Goal: Find specific page/section: Find specific page/section

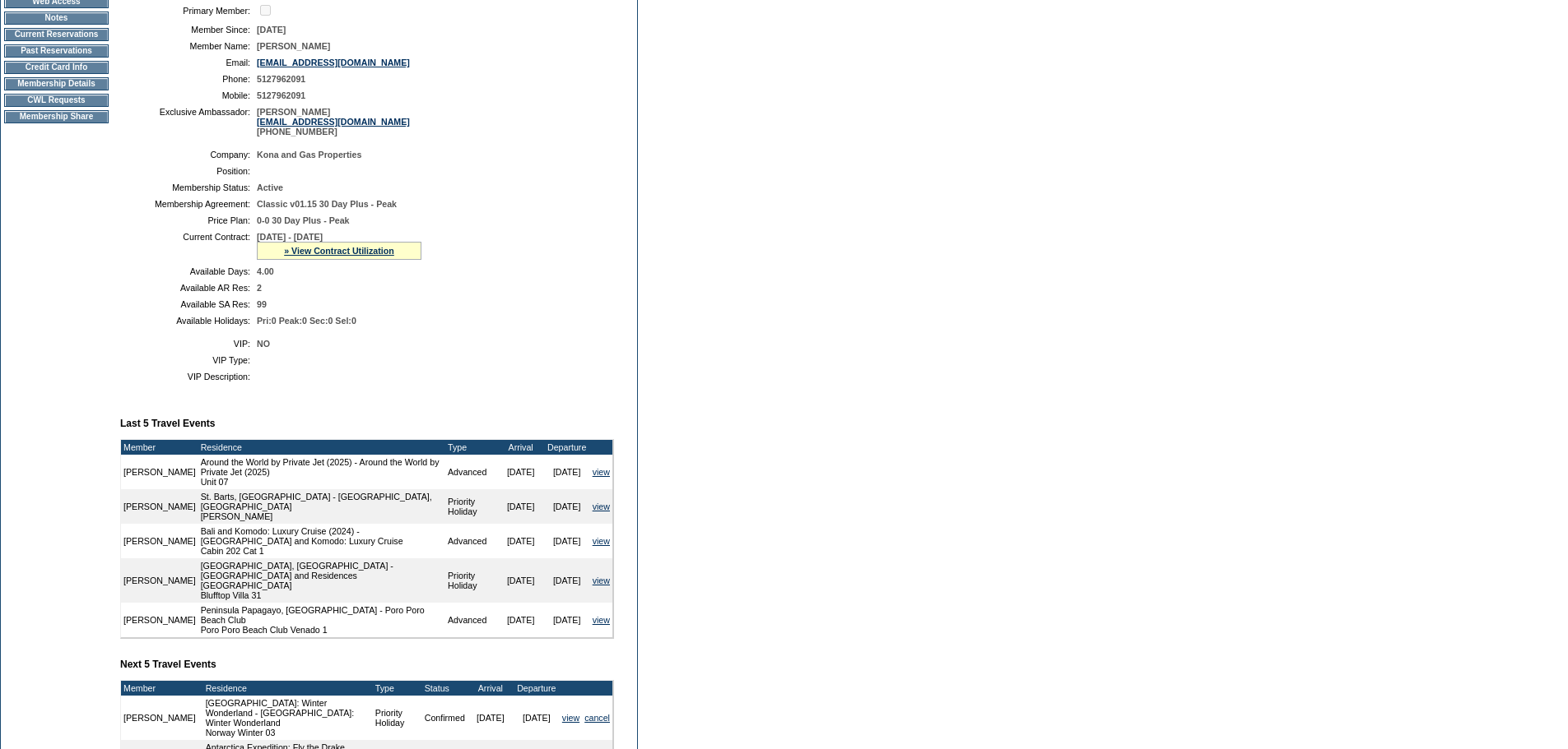
click at [520, 326] on td "Pri:0 Peak:0 Sec:0 Sel:0" at bounding box center [431, 321] width 350 height 10
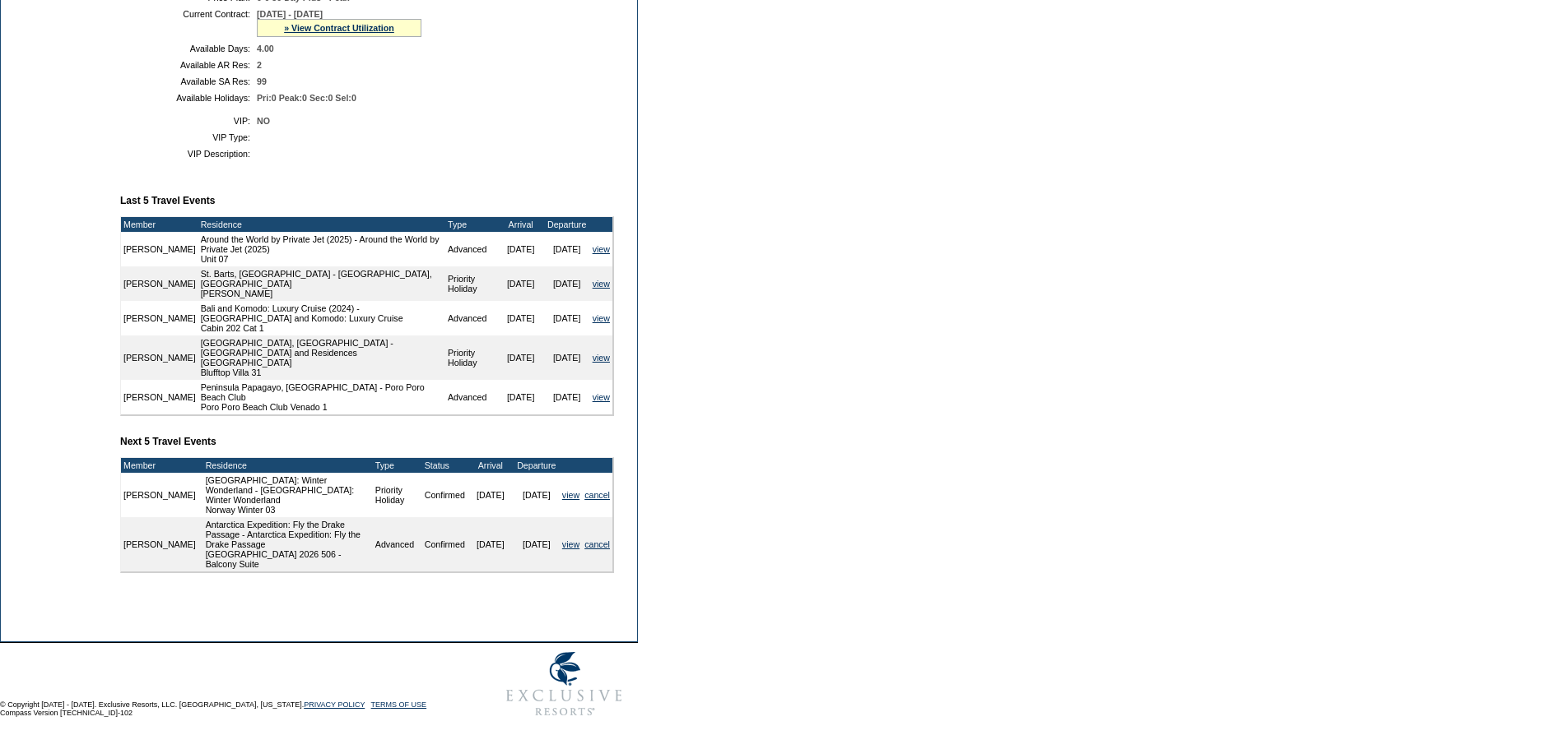
click at [313, 622] on td "[PERSON_NAME] Member Account Details Primary Member: Member Since: [DATE] Membe…" at bounding box center [373, 170] width 510 height 925
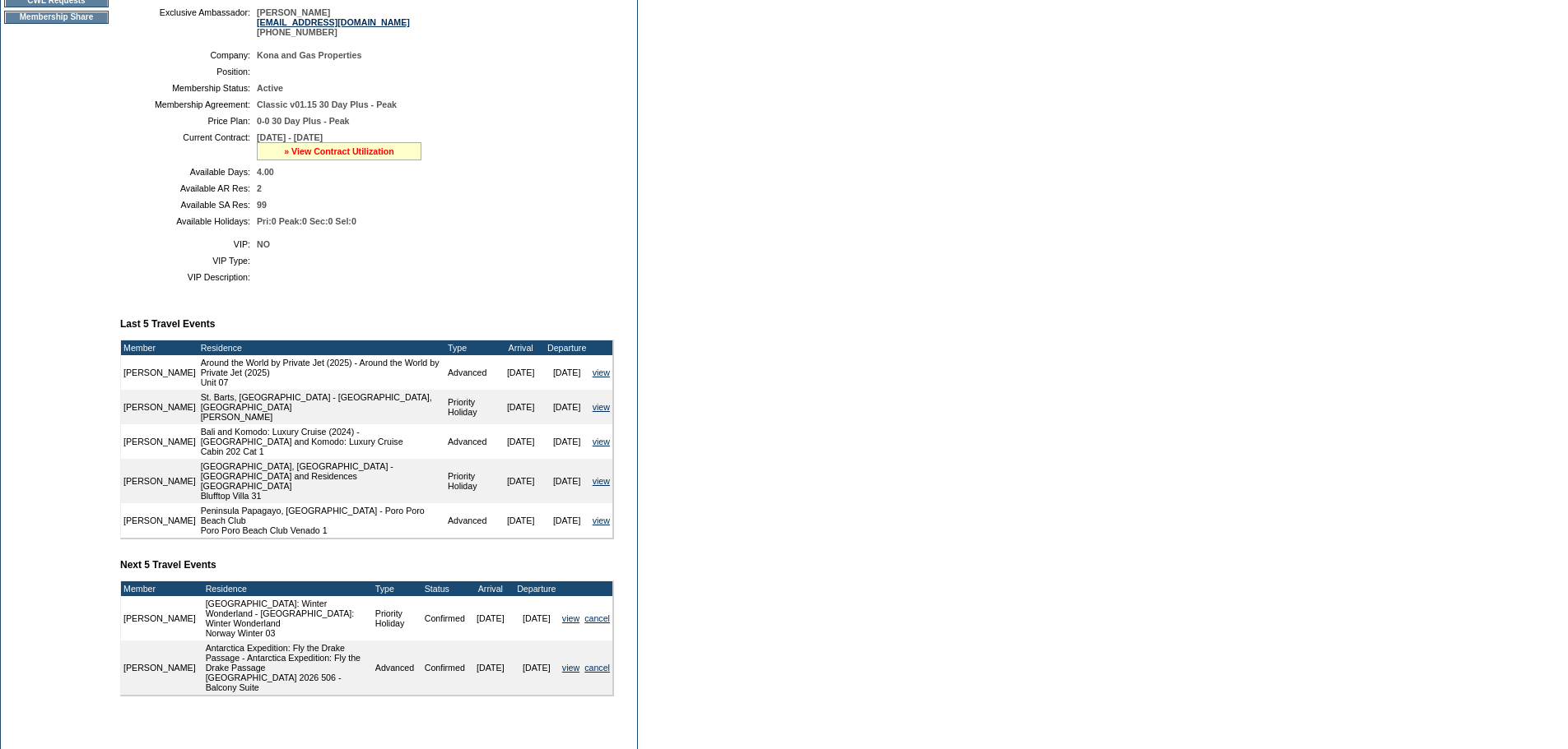
click at [297, 156] on link "» View Contract Utilization" at bounding box center [339, 151] width 110 height 10
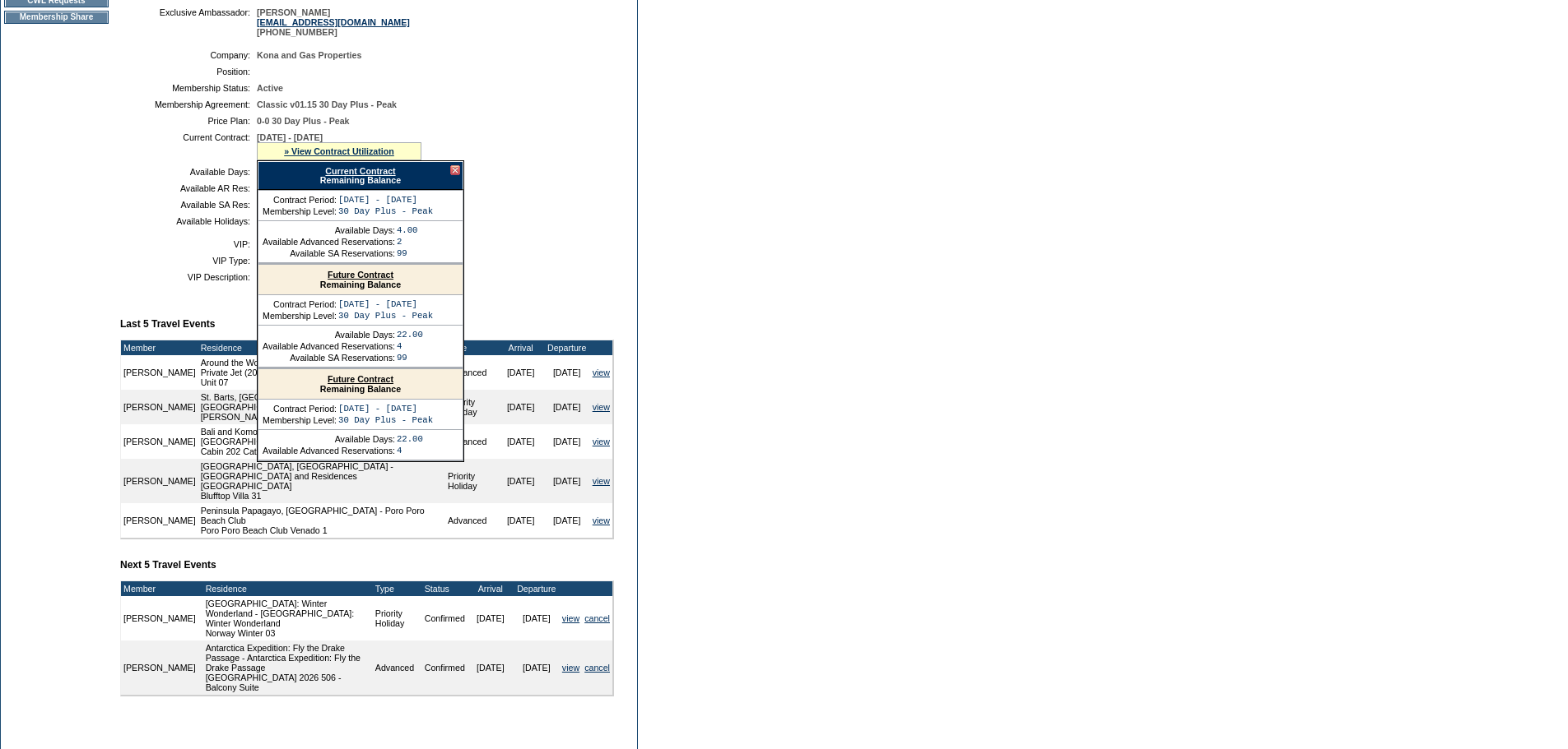
click at [341, 176] on link "Current Contract" at bounding box center [360, 171] width 70 height 10
click at [455, 176] on div at bounding box center [455, 171] width 10 height 10
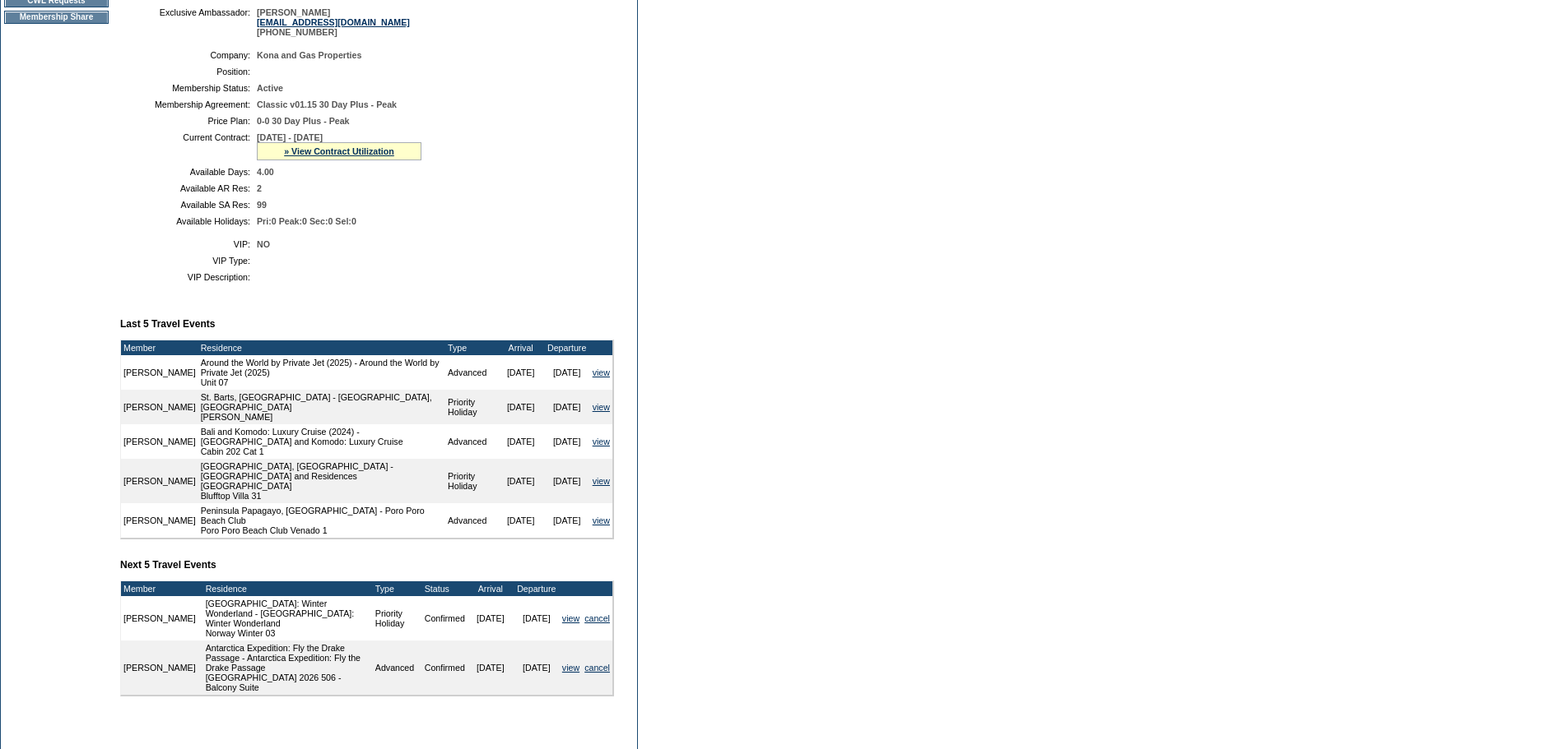
click at [554, 148] on td "[DATE] - [DATE] » View Contract Utilization Current Contract Remaining Balance …" at bounding box center [431, 146] width 350 height 28
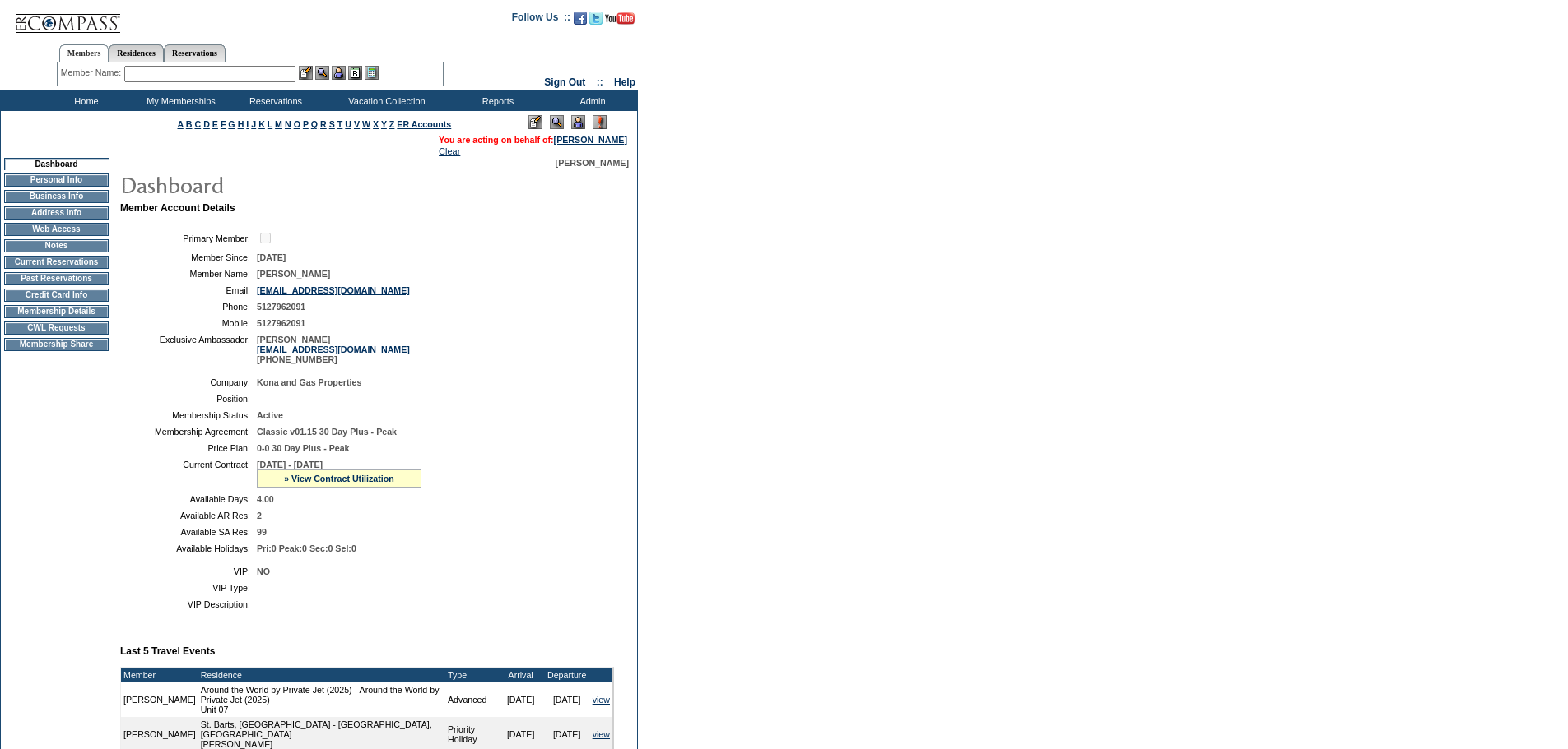
click at [156, 78] on input "text" at bounding box center [209, 73] width 171 height 17
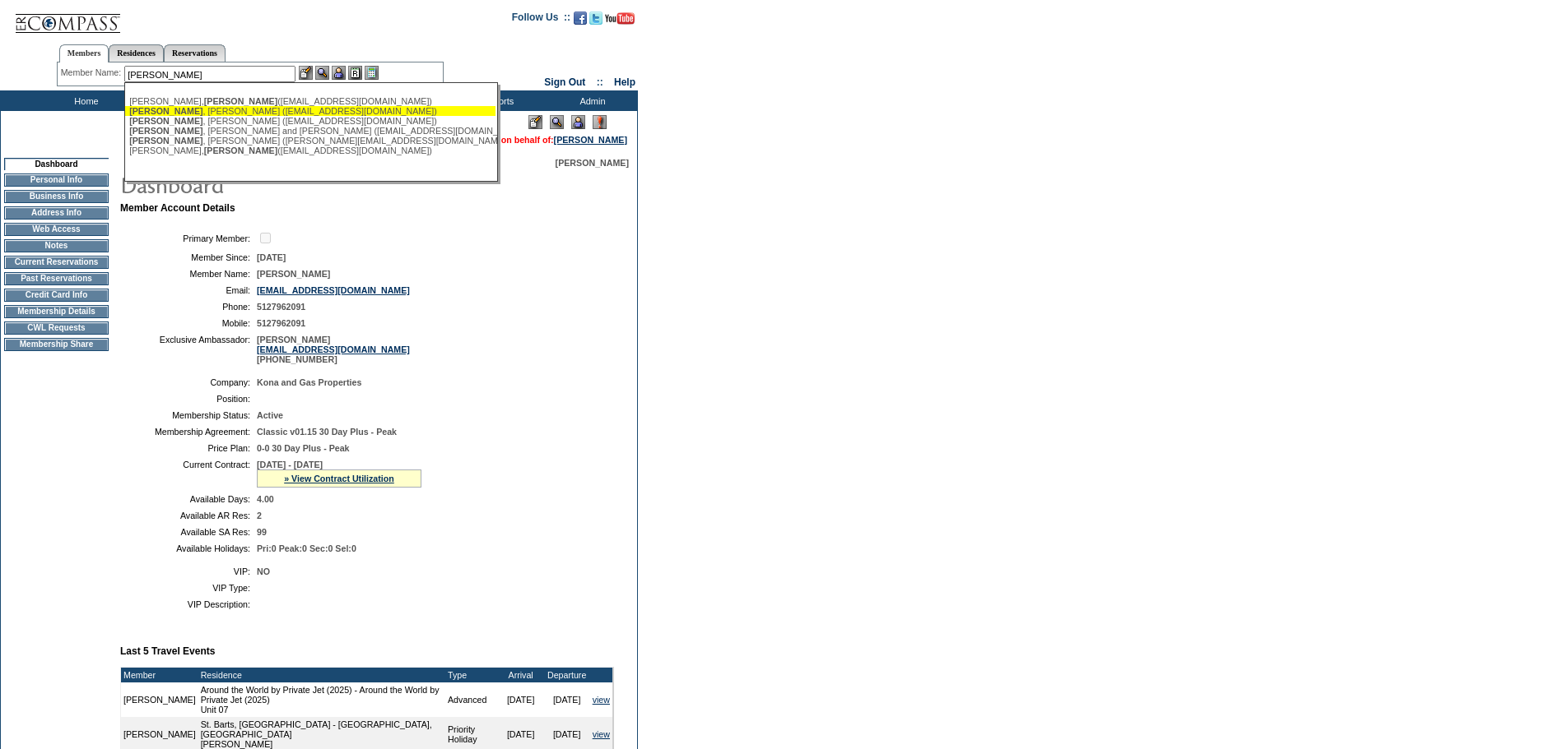
click at [207, 114] on div "[PERSON_NAME] ([PERSON_NAME][EMAIL_ADDRESS][DOMAIN_NAME])" at bounding box center [309, 111] width 362 height 10
type input "[PERSON_NAME] ([PERSON_NAME][EMAIL_ADDRESS][DOMAIN_NAME])"
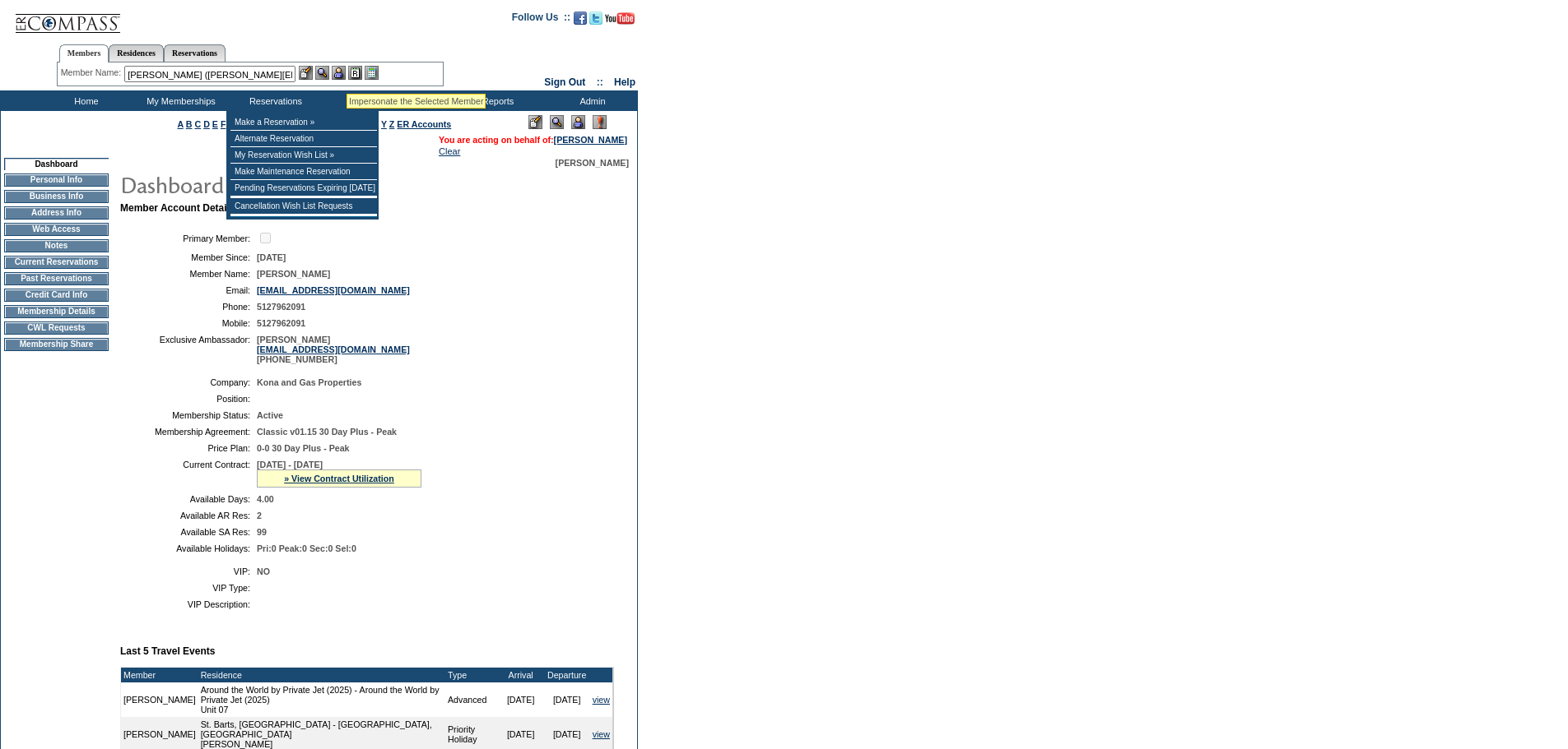
click at [343, 70] on img at bounding box center [339, 72] width 14 height 14
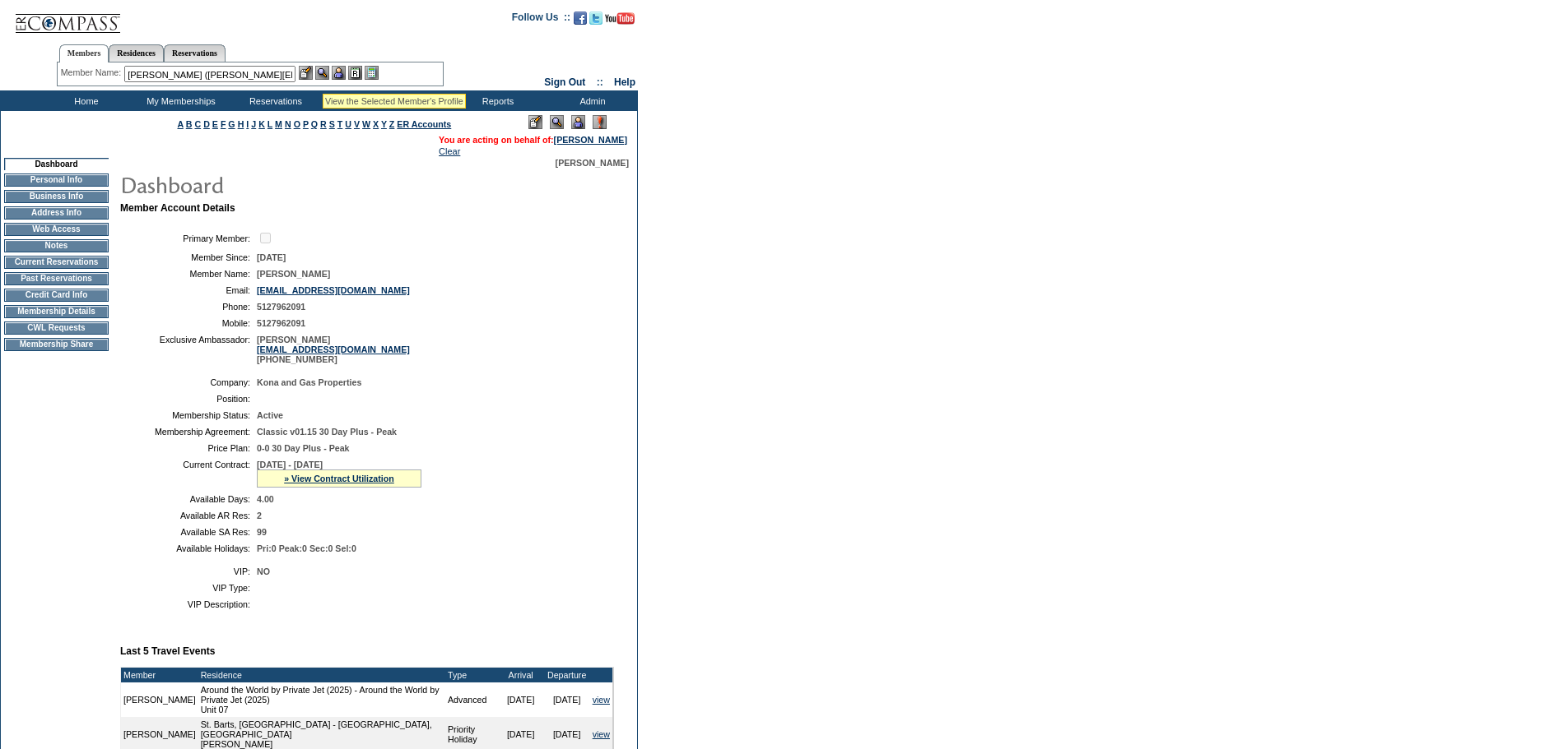
click at [325, 72] on img at bounding box center [322, 72] width 14 height 14
